Goal: Communication & Community: Answer question/provide support

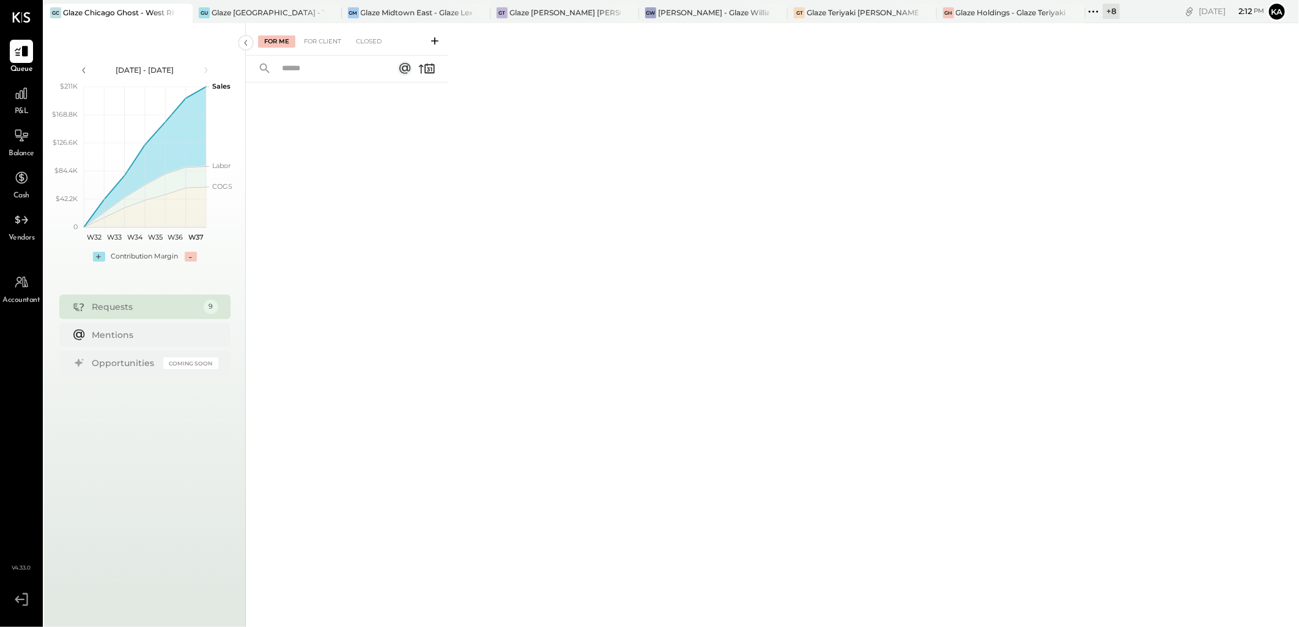
click at [1091, 9] on icon at bounding box center [1093, 12] width 16 height 16
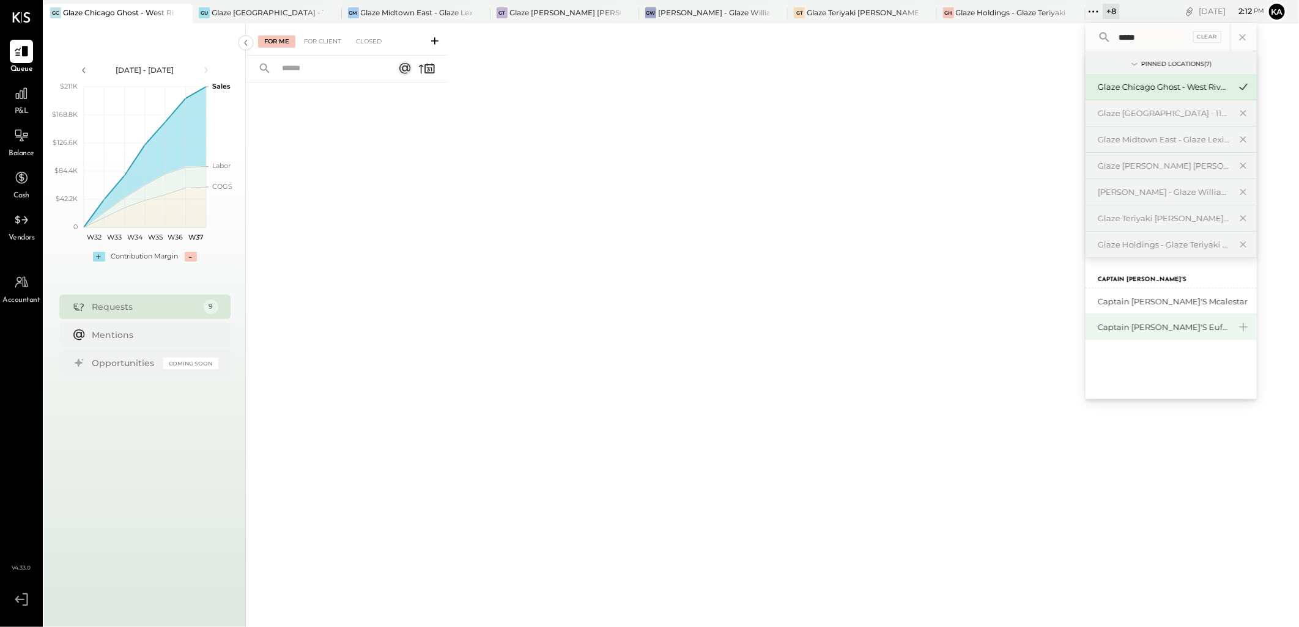
type input "*****"
click at [1148, 325] on div "Captain [PERSON_NAME]'s Eufaula" at bounding box center [1164, 328] width 132 height 12
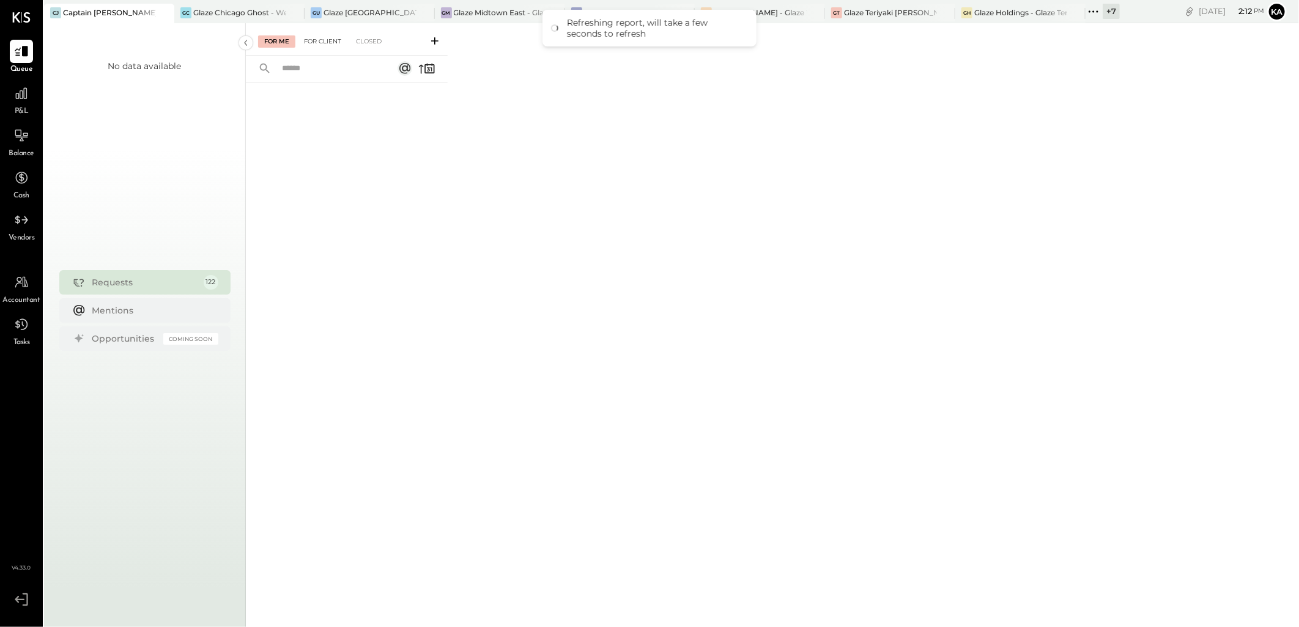
click at [325, 40] on div "For Client" at bounding box center [323, 41] width 50 height 12
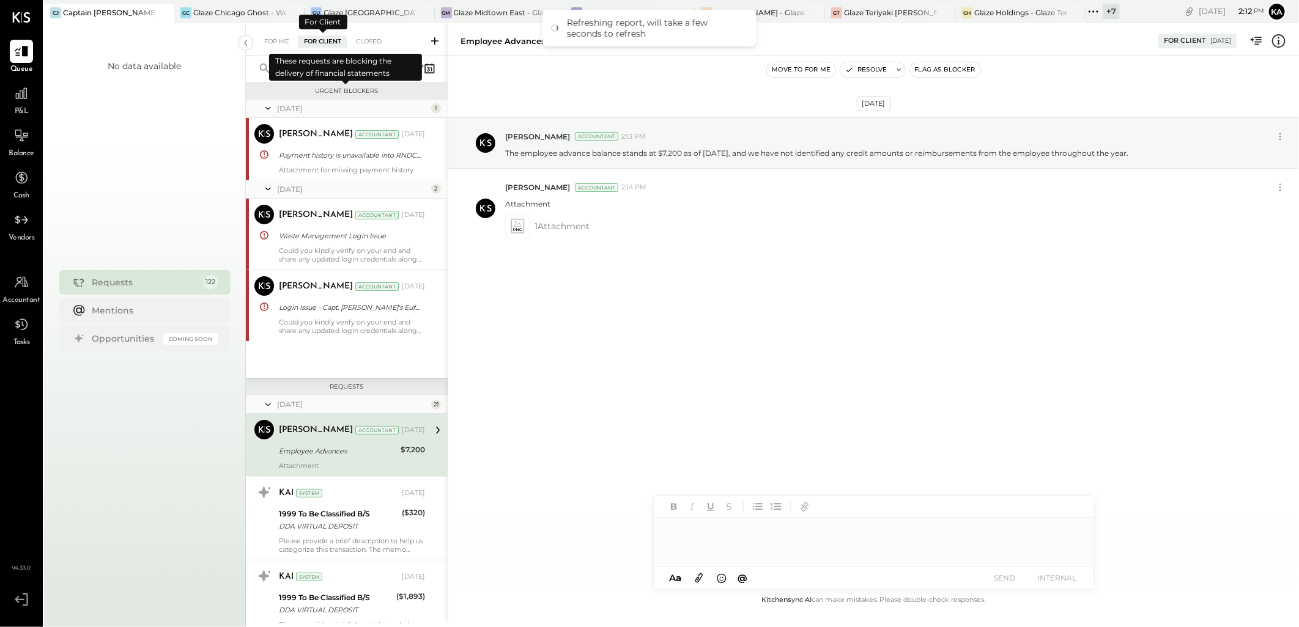
scroll to position [92, 0]
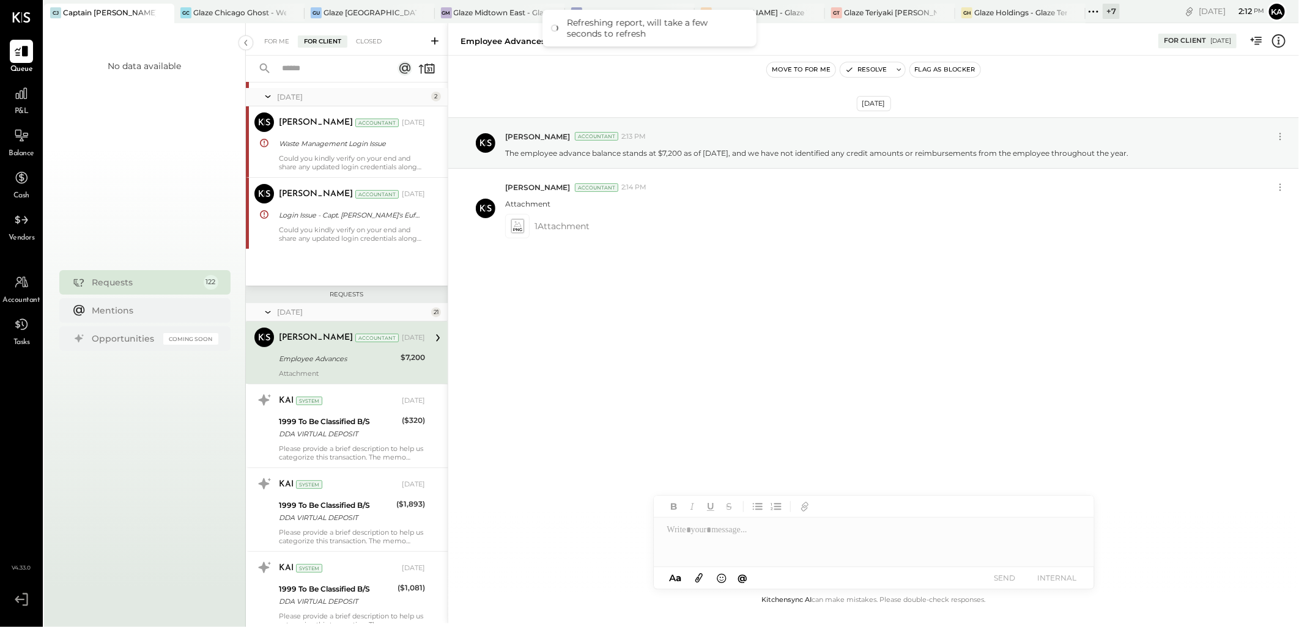
click at [435, 39] on icon at bounding box center [435, 41] width 12 height 12
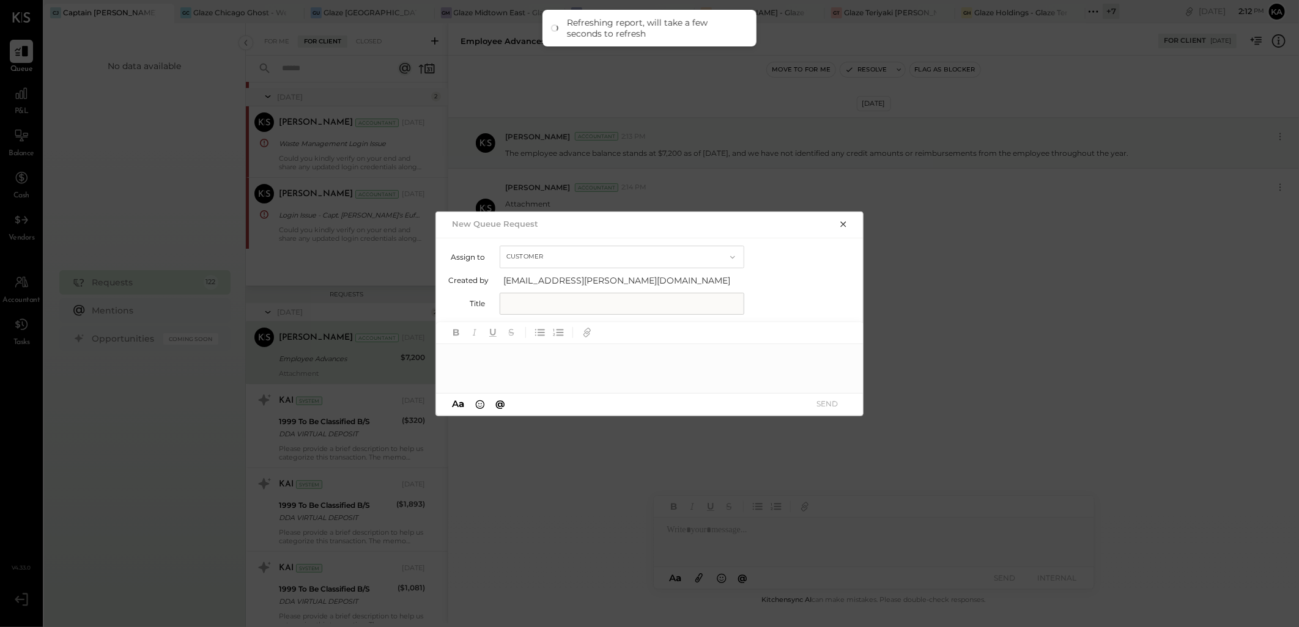
click at [696, 302] on input "text" at bounding box center [622, 304] width 245 height 22
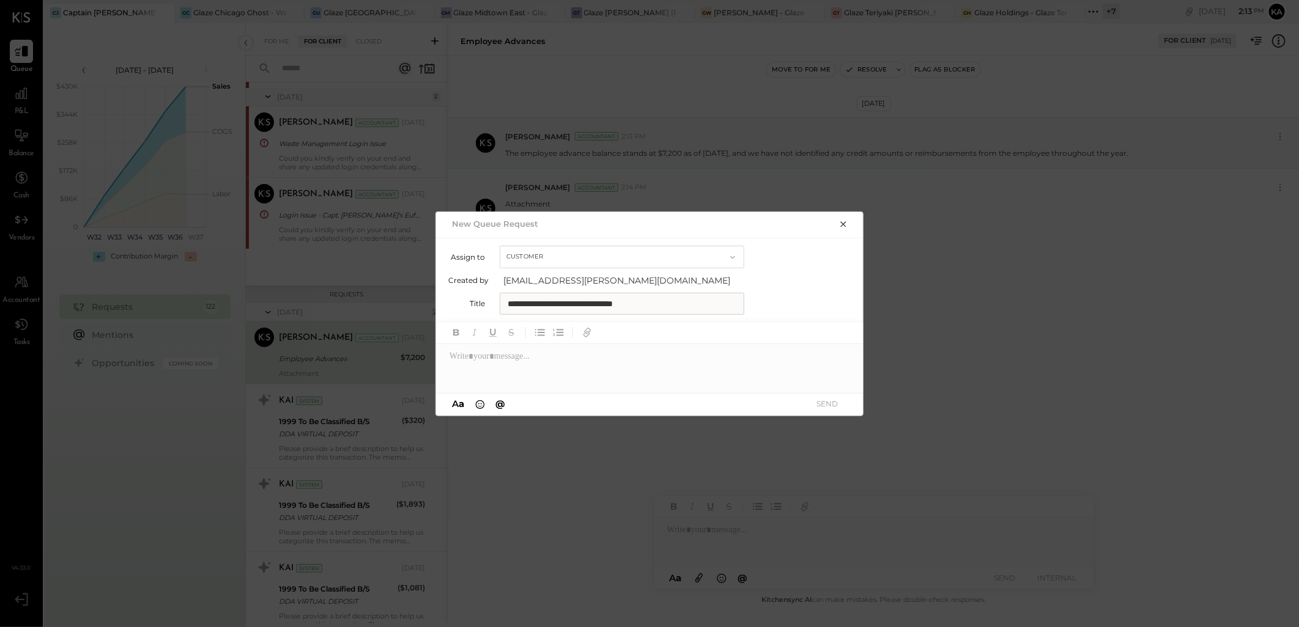
type input "**********"
click at [585, 362] on div at bounding box center [650, 368] width 428 height 49
paste div
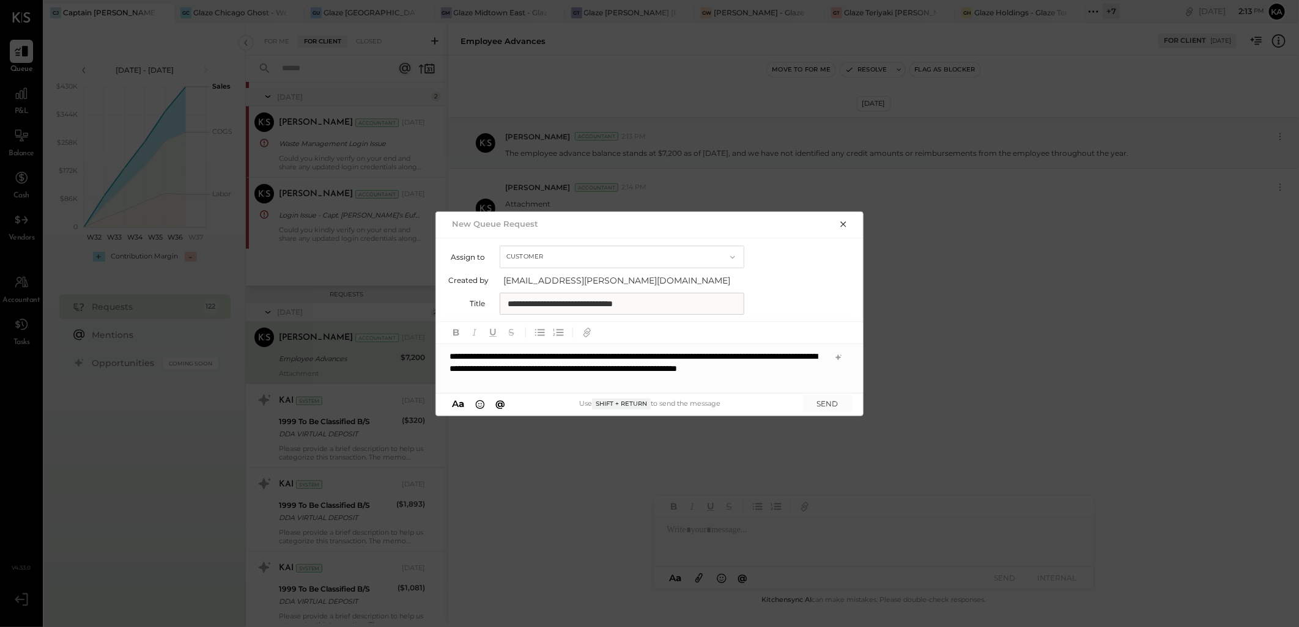
drag, startPoint x: 833, startPoint y: 402, endPoint x: 754, endPoint y: 361, distance: 89.2
click at [754, 361] on div "**********" at bounding box center [650, 369] width 428 height 94
click at [819, 402] on button "SEND" at bounding box center [827, 404] width 49 height 17
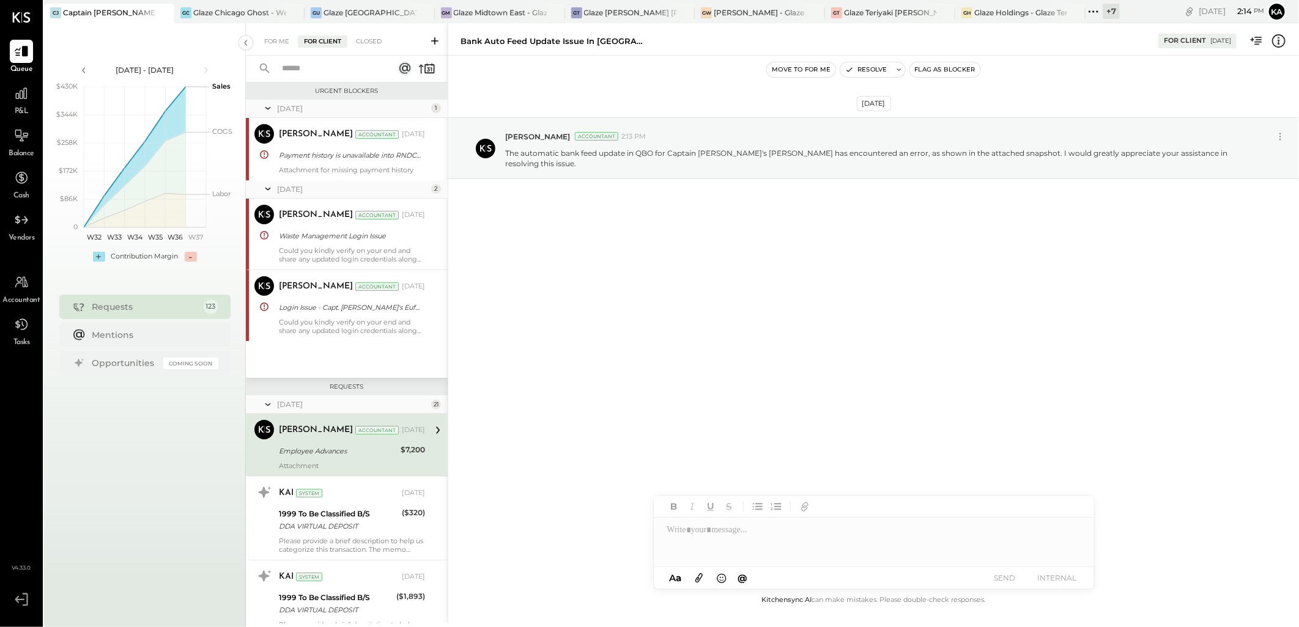
scroll to position [9800, 0]
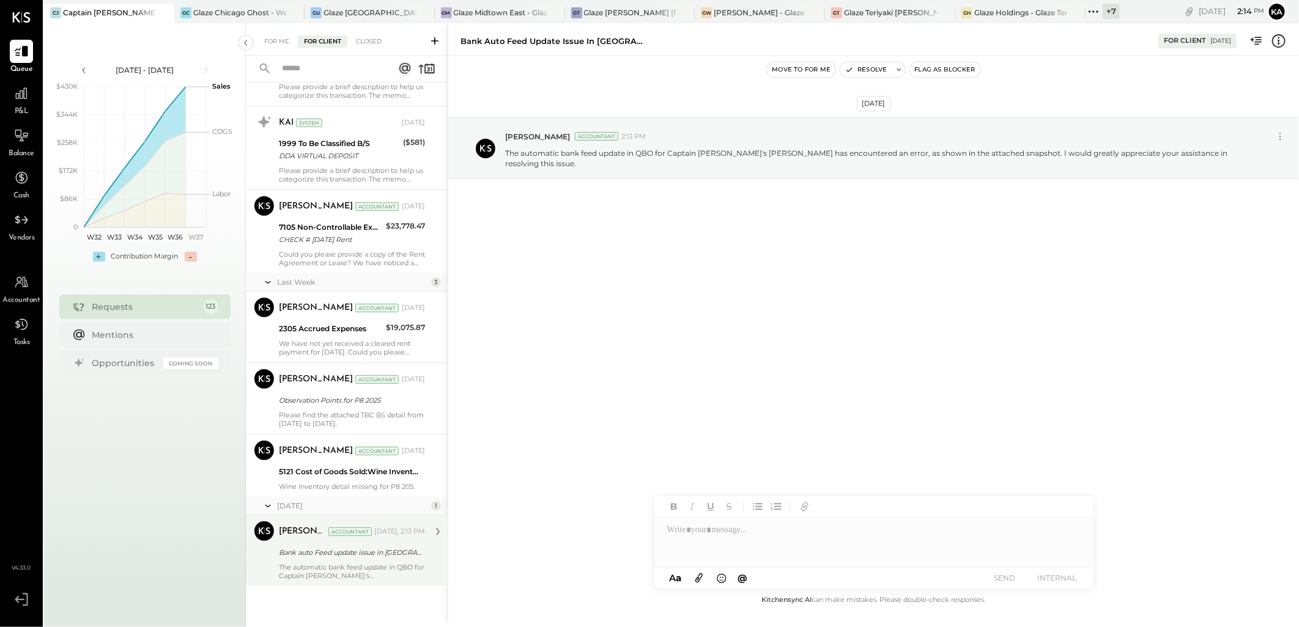
click at [326, 560] on div "Bank auto Feed update issue in [GEOGRAPHIC_DATA]" at bounding box center [350, 552] width 142 height 15
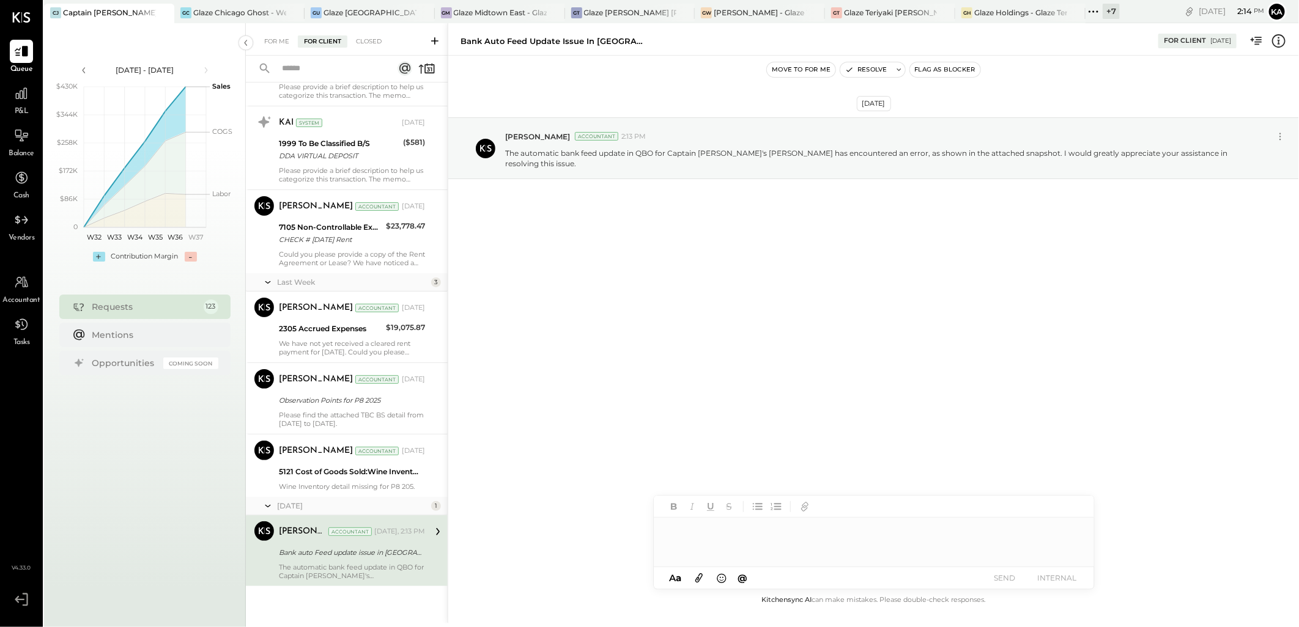
click at [696, 537] on div at bounding box center [874, 542] width 440 height 49
click at [734, 533] on div "**********" at bounding box center [874, 542] width 440 height 49
click at [884, 534] on div "**********" at bounding box center [874, 542] width 440 height 49
click at [701, 582] on icon at bounding box center [698, 578] width 13 height 14
click at [997, 579] on button "SEND" at bounding box center [1004, 578] width 49 height 17
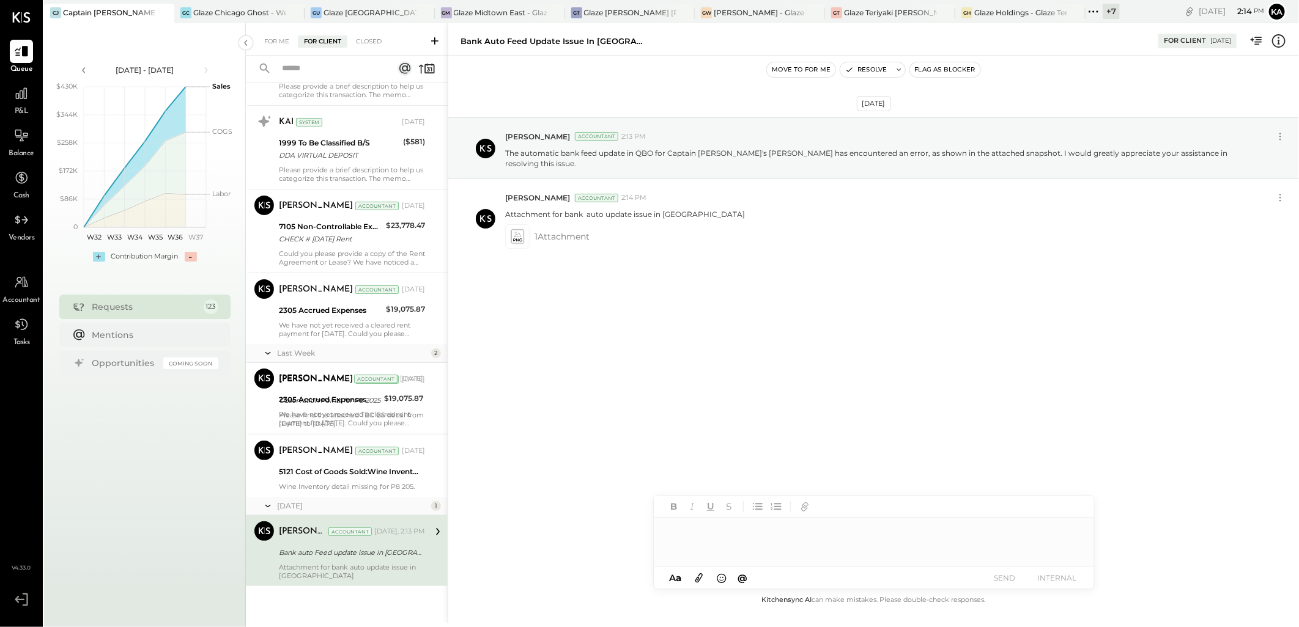
scroll to position [9755, 0]
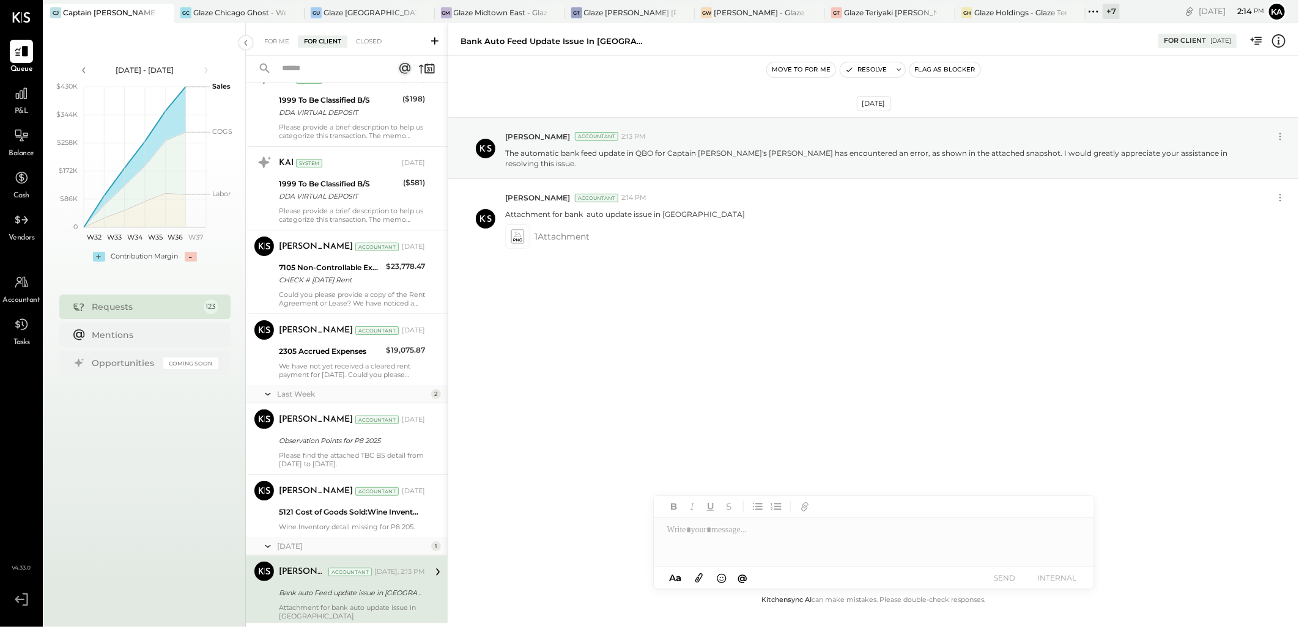
click at [944, 68] on button "Flag as Blocker" at bounding box center [945, 69] width 70 height 15
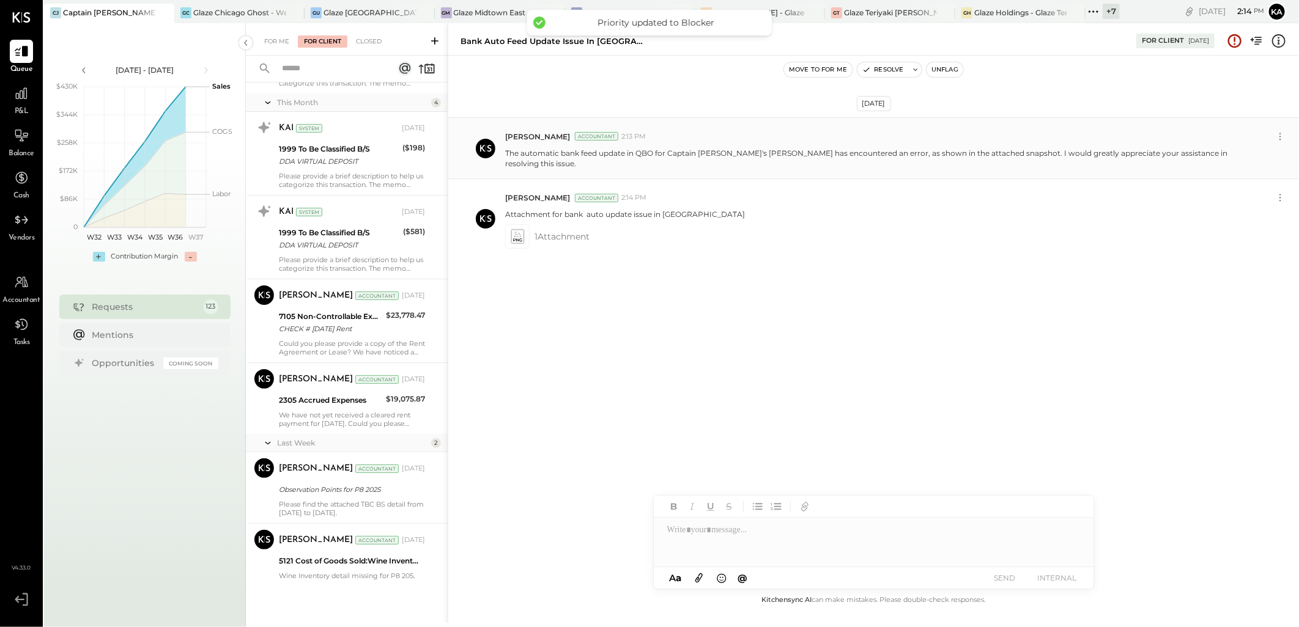
scroll to position [41, 0]
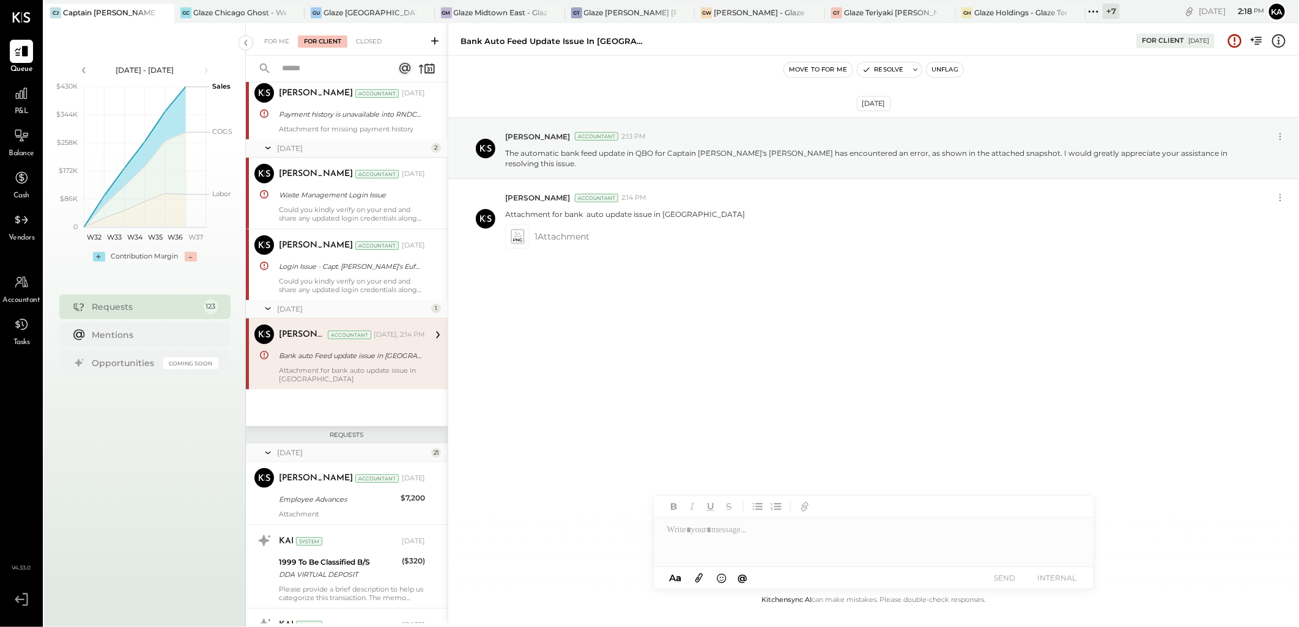
click at [431, 43] on icon at bounding box center [435, 41] width 12 height 12
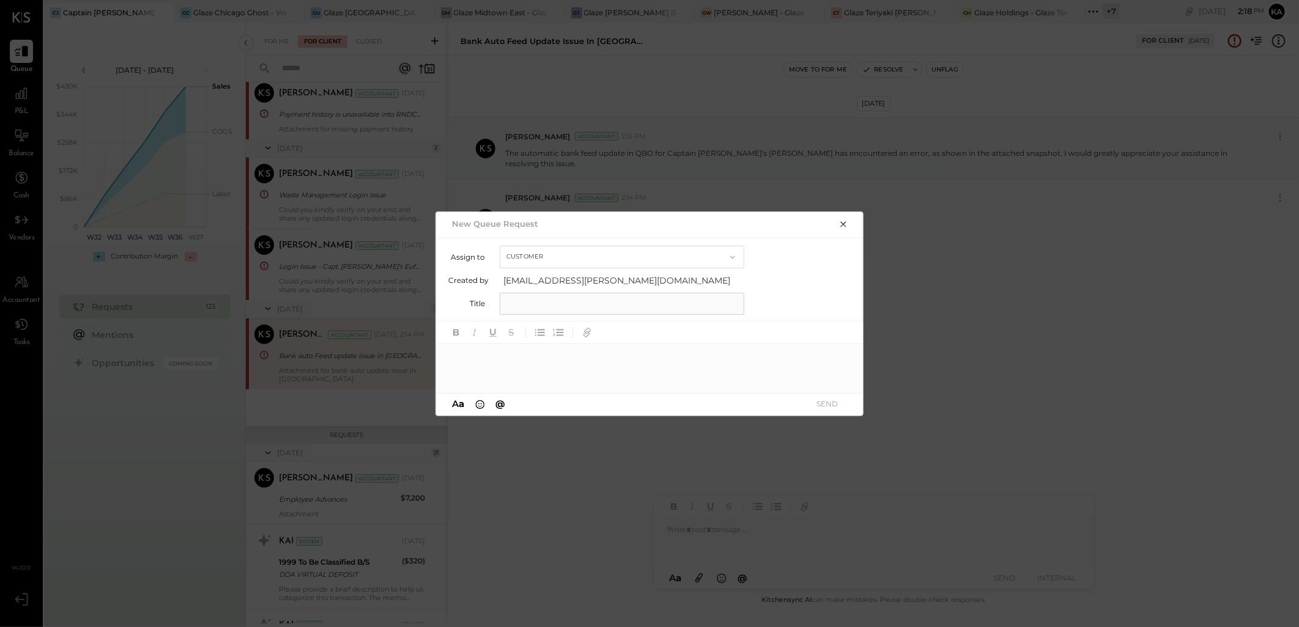
drag, startPoint x: 846, startPoint y: 223, endPoint x: 900, endPoint y: 238, distance: 56.7
click at [846, 222] on icon "button" at bounding box center [843, 225] width 10 height 10
